Goal: Information Seeking & Learning: Learn about a topic

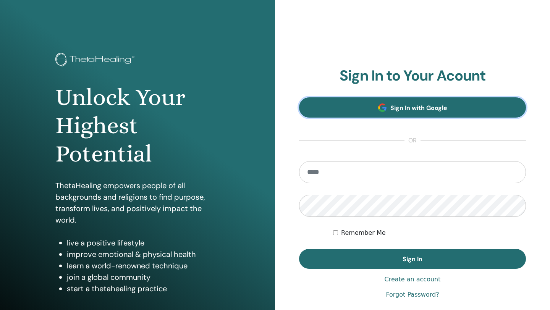
click at [362, 110] on link "Sign In with Google" at bounding box center [412, 107] width 227 height 20
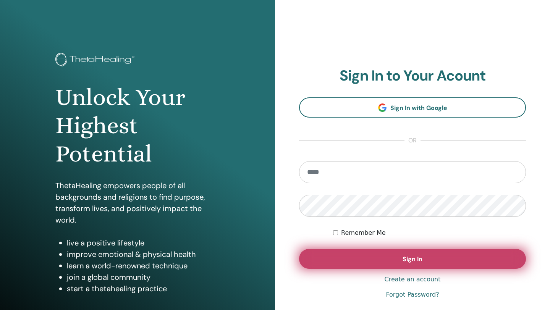
click at [378, 263] on button "Sign In" at bounding box center [412, 259] width 227 height 20
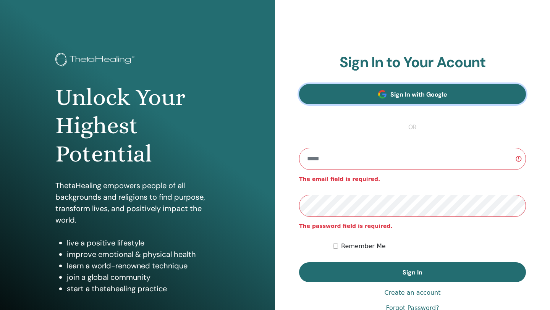
click at [388, 89] on link "Sign In with Google" at bounding box center [412, 94] width 227 height 20
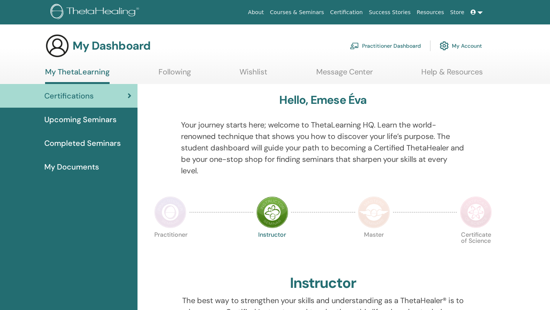
click at [168, 217] on img at bounding box center [170, 212] width 32 height 32
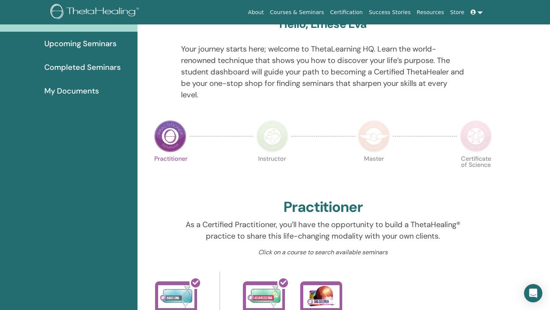
scroll to position [6, 0]
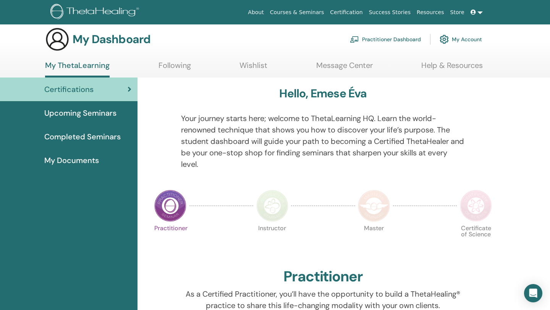
click at [83, 114] on span "Upcoming Seminars" at bounding box center [80, 112] width 72 height 11
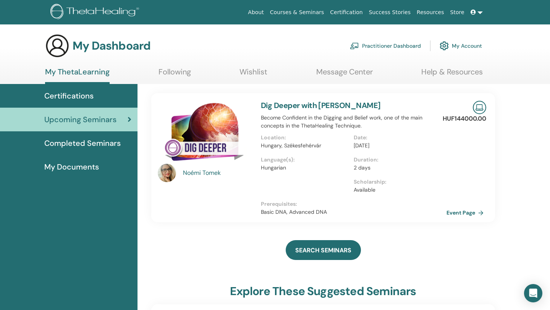
click at [311, 13] on link "Courses & Seminars" at bounding box center [297, 12] width 60 height 14
